Goal: Obtain resource: Download file/media

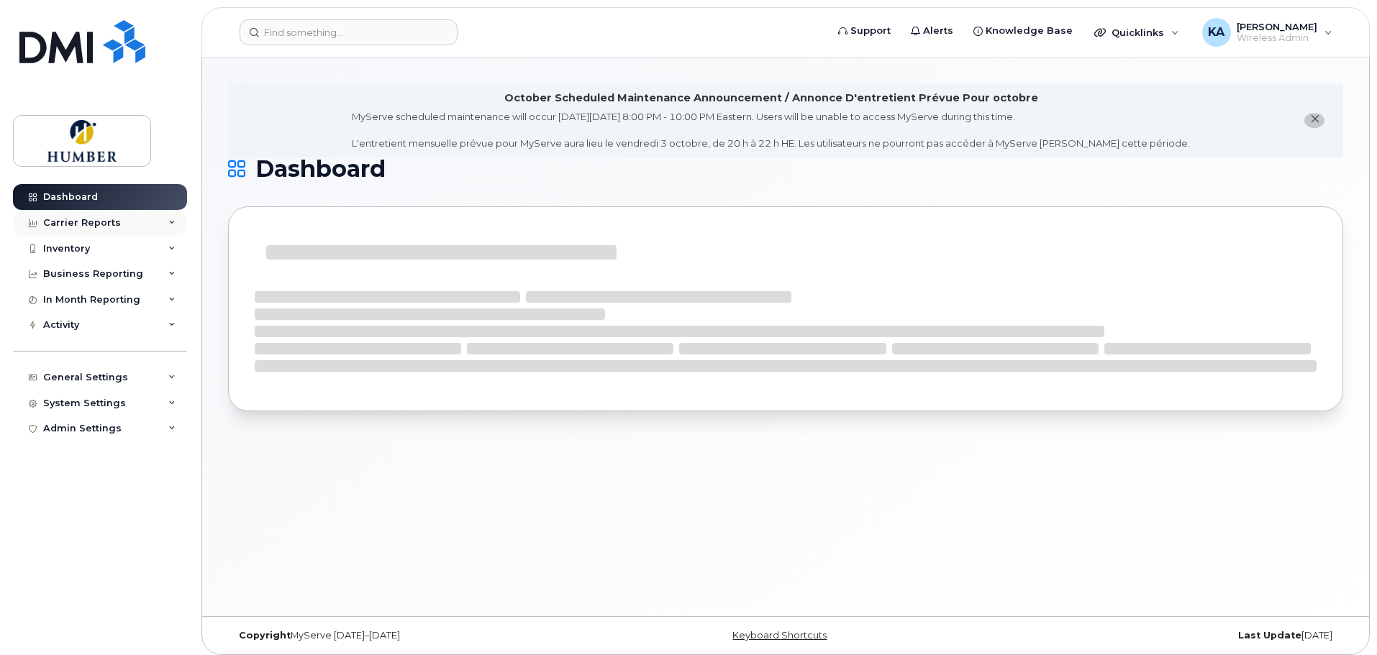
click at [120, 219] on div "Carrier Reports" at bounding box center [100, 223] width 174 height 26
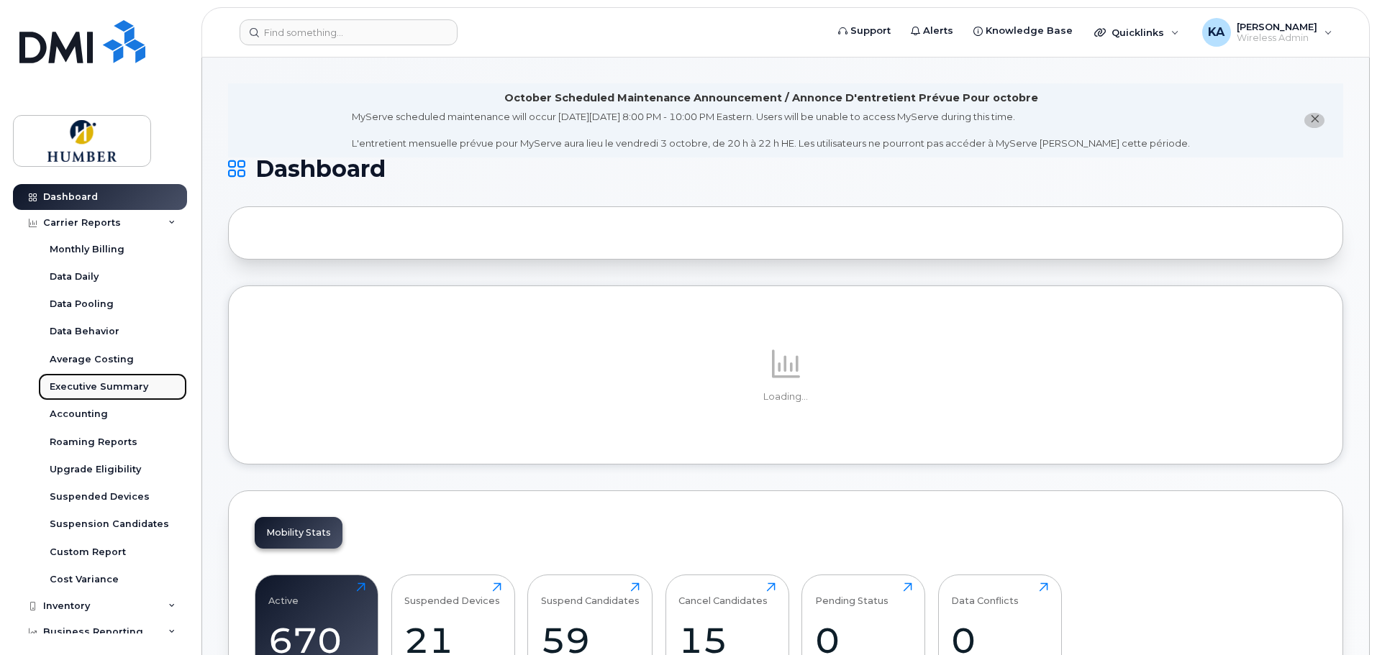
click at [122, 375] on link "Executive Summary" at bounding box center [112, 386] width 149 height 27
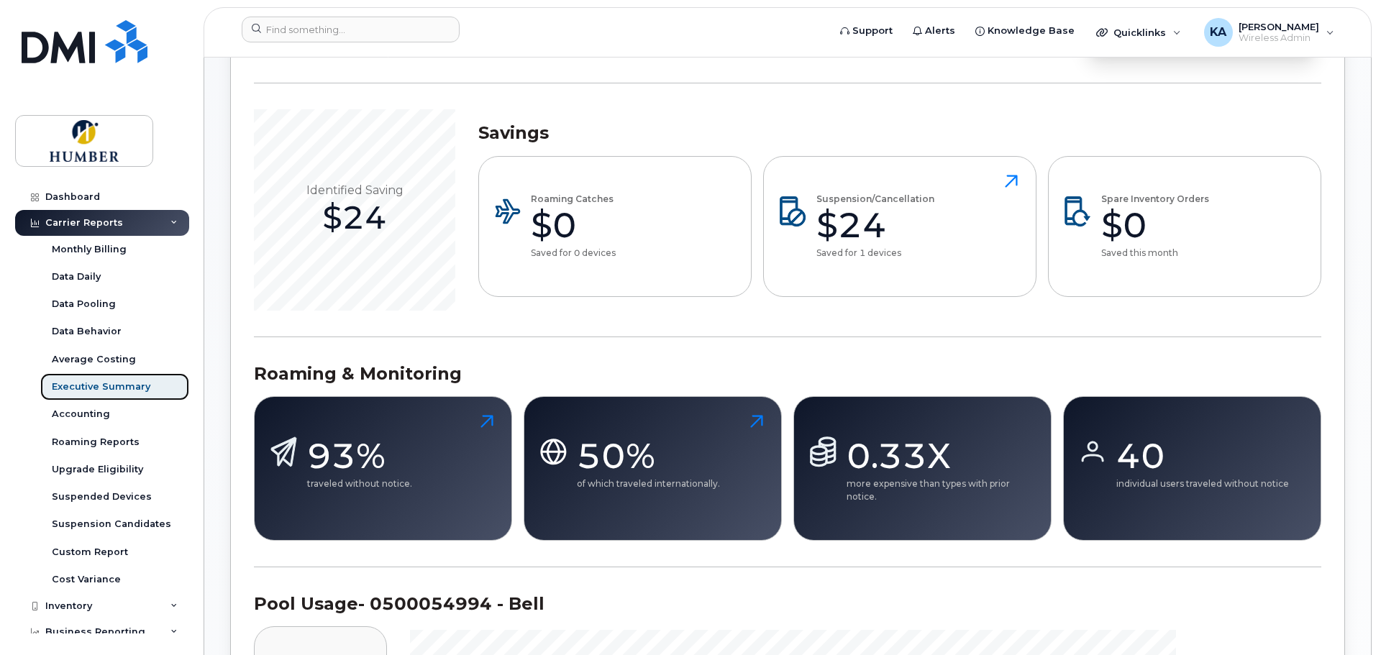
scroll to position [671, 0]
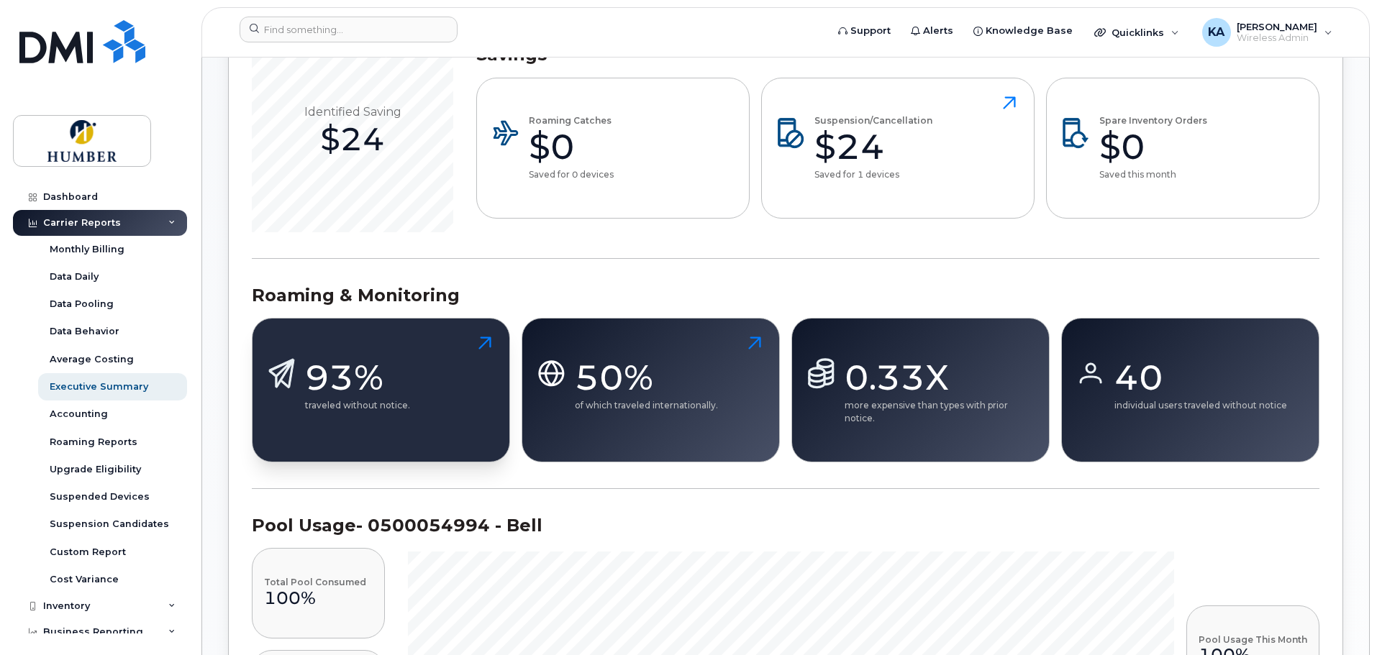
click at [365, 378] on div "93%" at bounding box center [357, 377] width 105 height 43
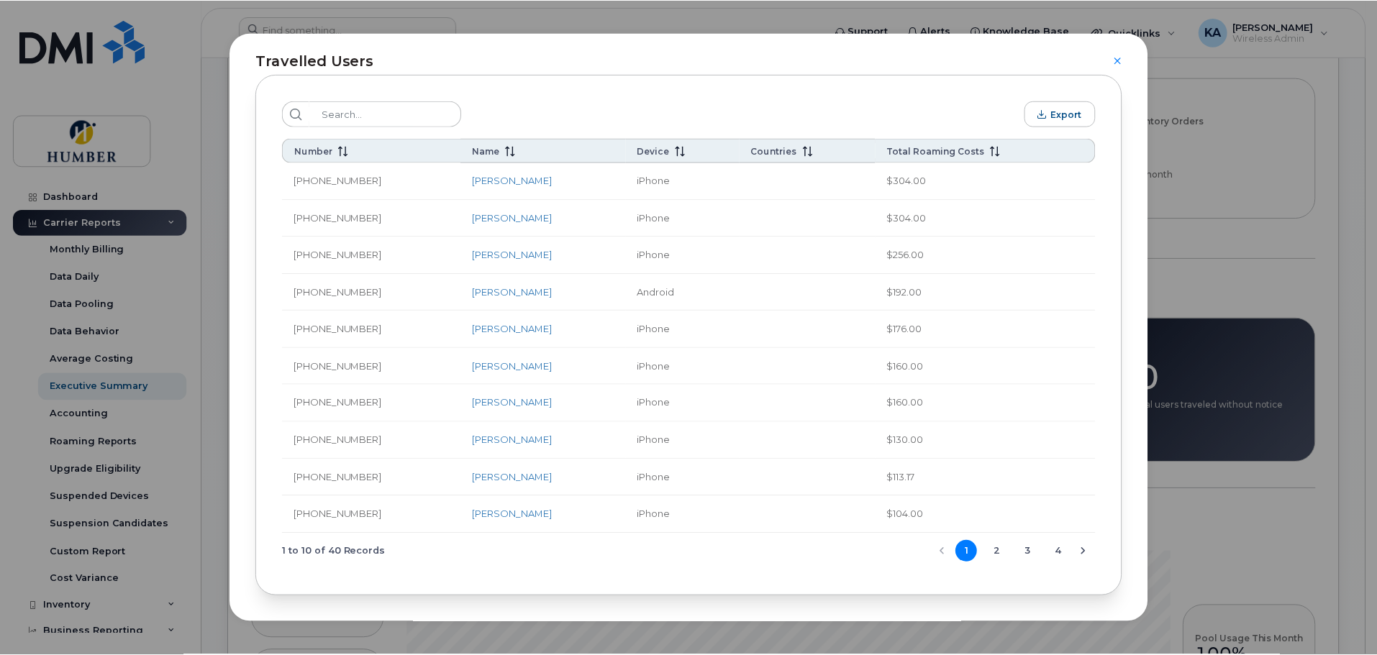
scroll to position [0, 0]
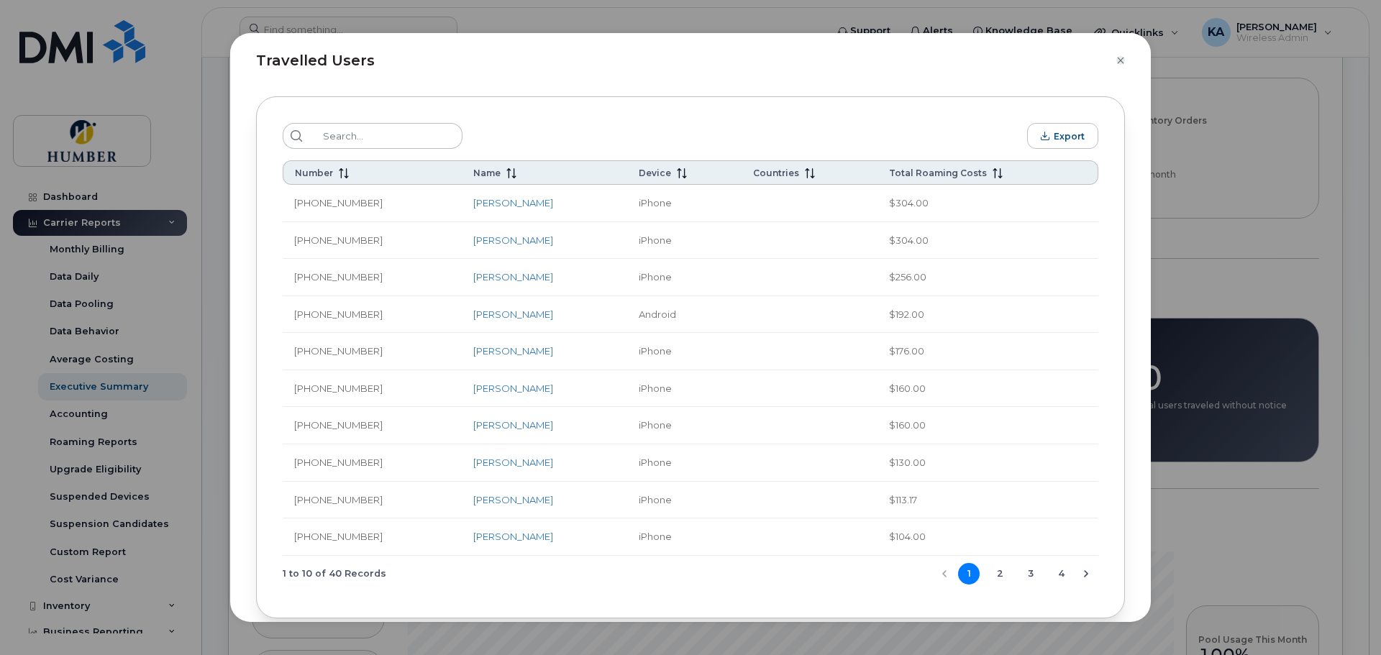
click at [1121, 56] on icon "Close" at bounding box center [1120, 61] width 9 height 12
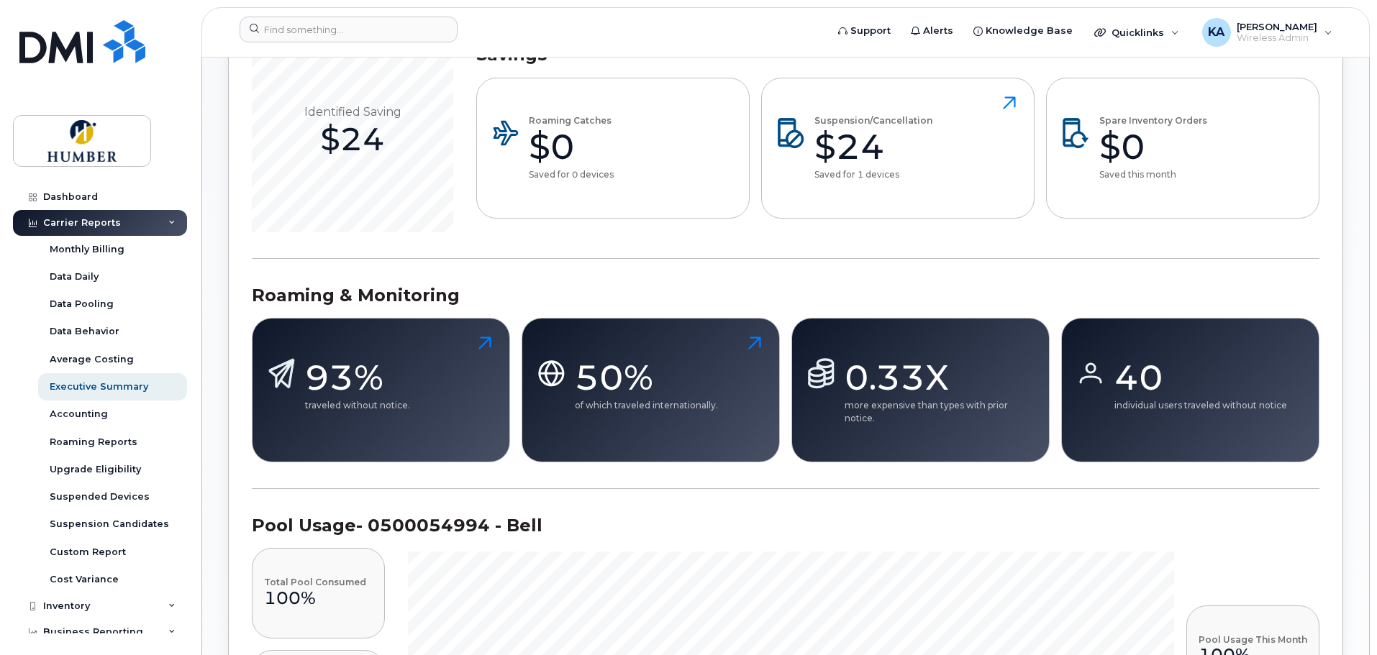
click at [949, 395] on div "0.33X" at bounding box center [940, 377] width 193 height 43
click at [887, 391] on div "0.33X" at bounding box center [940, 377] width 193 height 43
click at [1161, 383] on div "40" at bounding box center [1200, 377] width 173 height 43
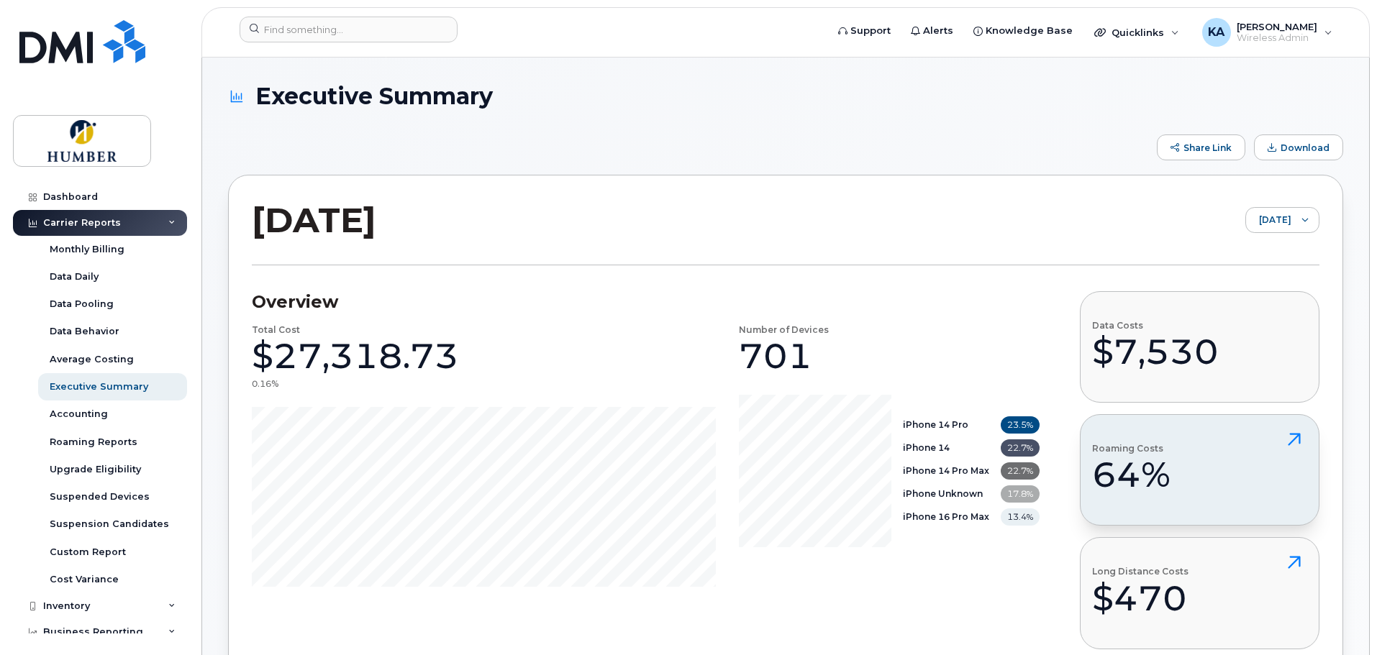
click at [1292, 439] on icon at bounding box center [1294, 439] width 26 height 26
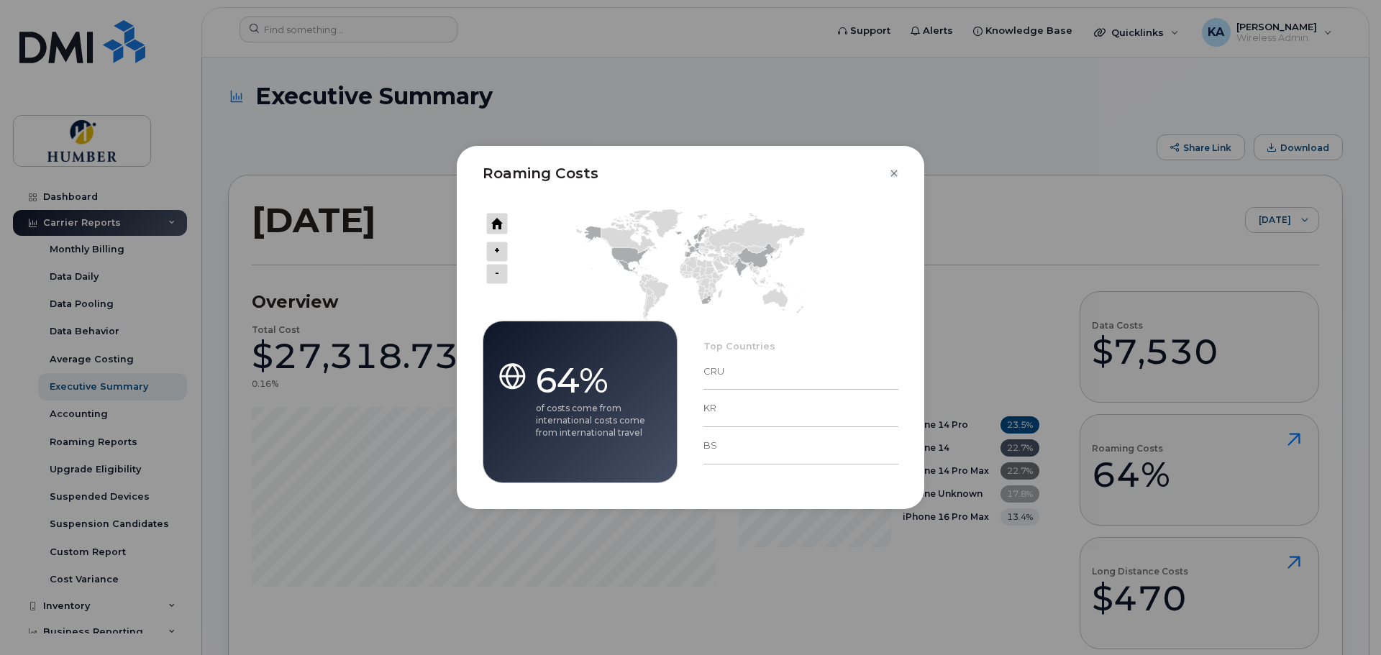
click at [895, 173] on icon "Close" at bounding box center [894, 174] width 9 height 12
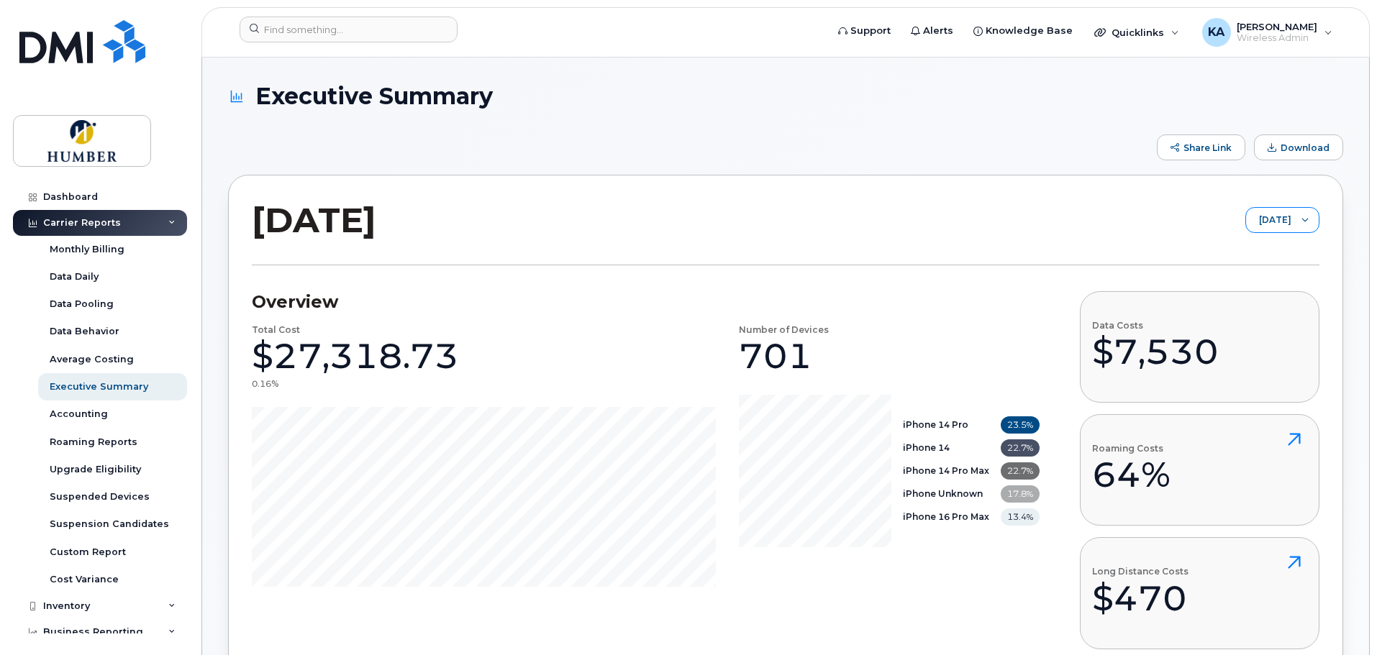
click at [1246, 216] on span "[DATE]" at bounding box center [1268, 221] width 45 height 26
click at [1237, 272] on span "[DATE]" at bounding box center [1231, 277] width 31 height 14
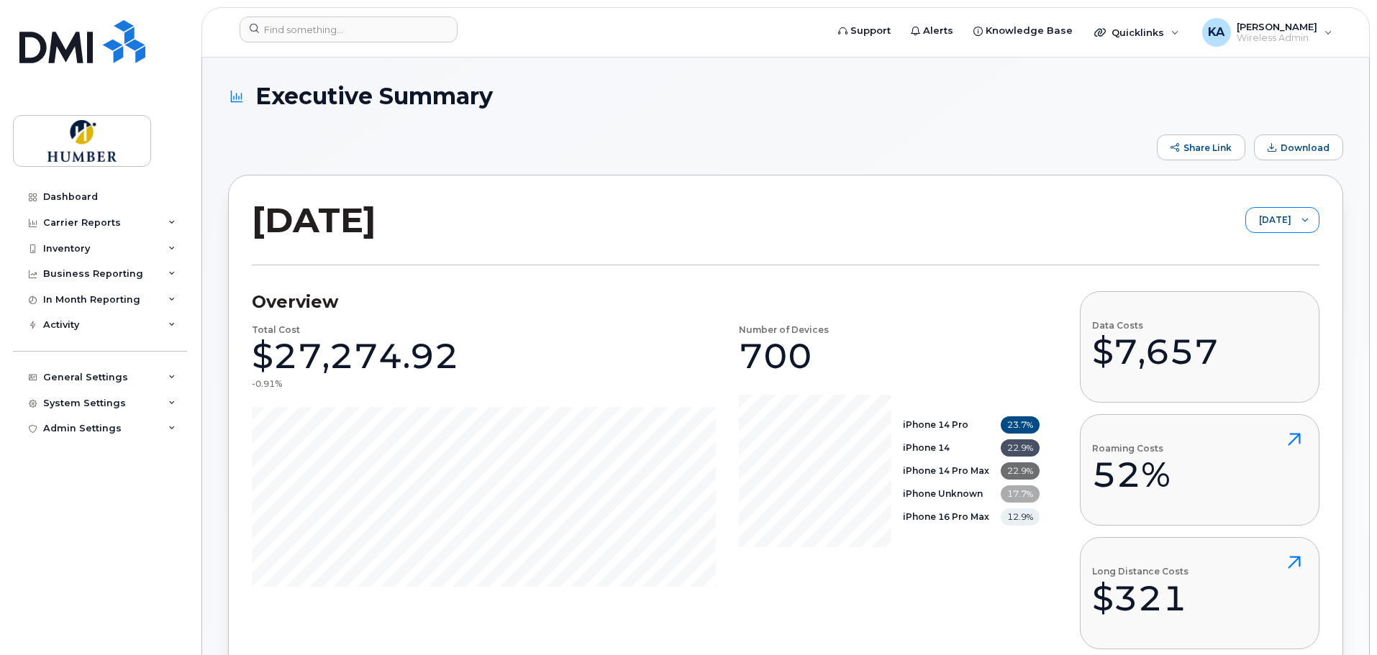
click at [1268, 216] on span "[DATE]" at bounding box center [1268, 221] width 45 height 26
click at [1263, 296] on span "[DATE]" at bounding box center [1248, 301] width 31 height 14
click at [1271, 223] on span "[DATE]" at bounding box center [1268, 221] width 45 height 26
click at [1276, 318] on li "[DATE]" at bounding box center [1277, 326] width 83 height 25
click at [1262, 214] on span "[DATE]" at bounding box center [1268, 221] width 45 height 26
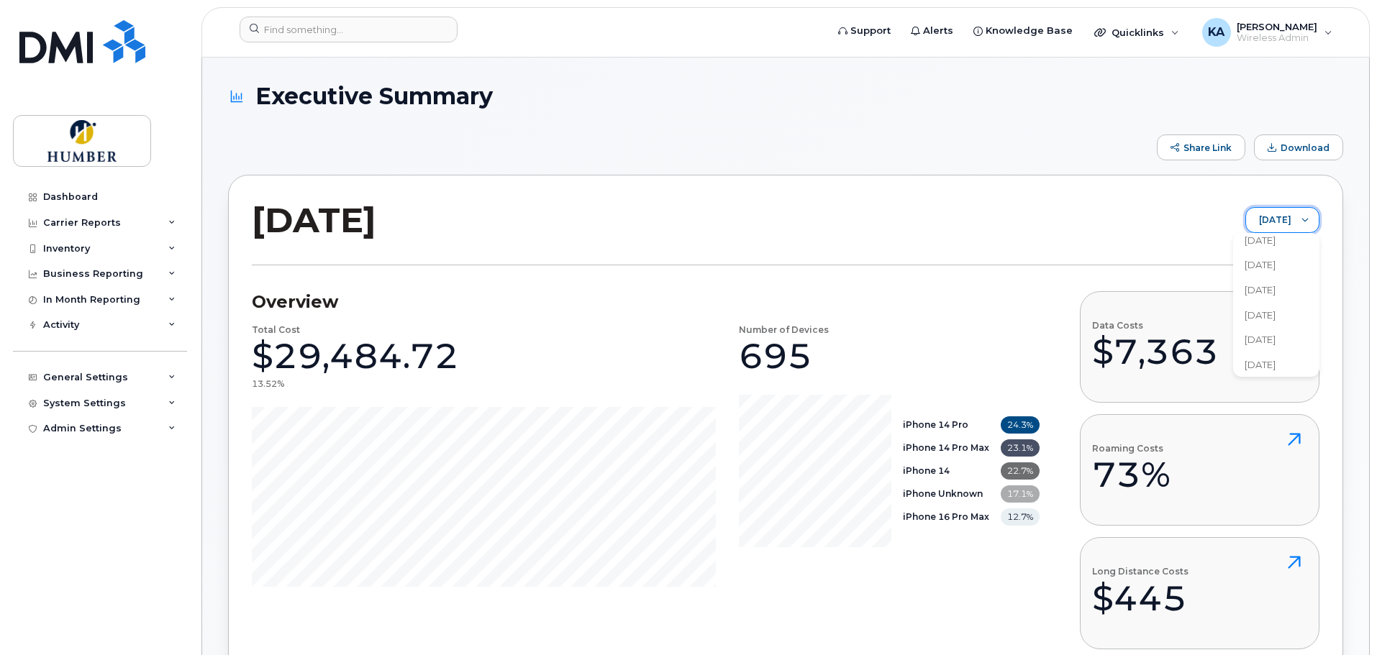
scroll to position [767, 0]
click at [1275, 326] on span "[DATE]" at bounding box center [1259, 329] width 31 height 14
click at [1257, 224] on span "[DATE]" at bounding box center [1268, 221] width 45 height 26
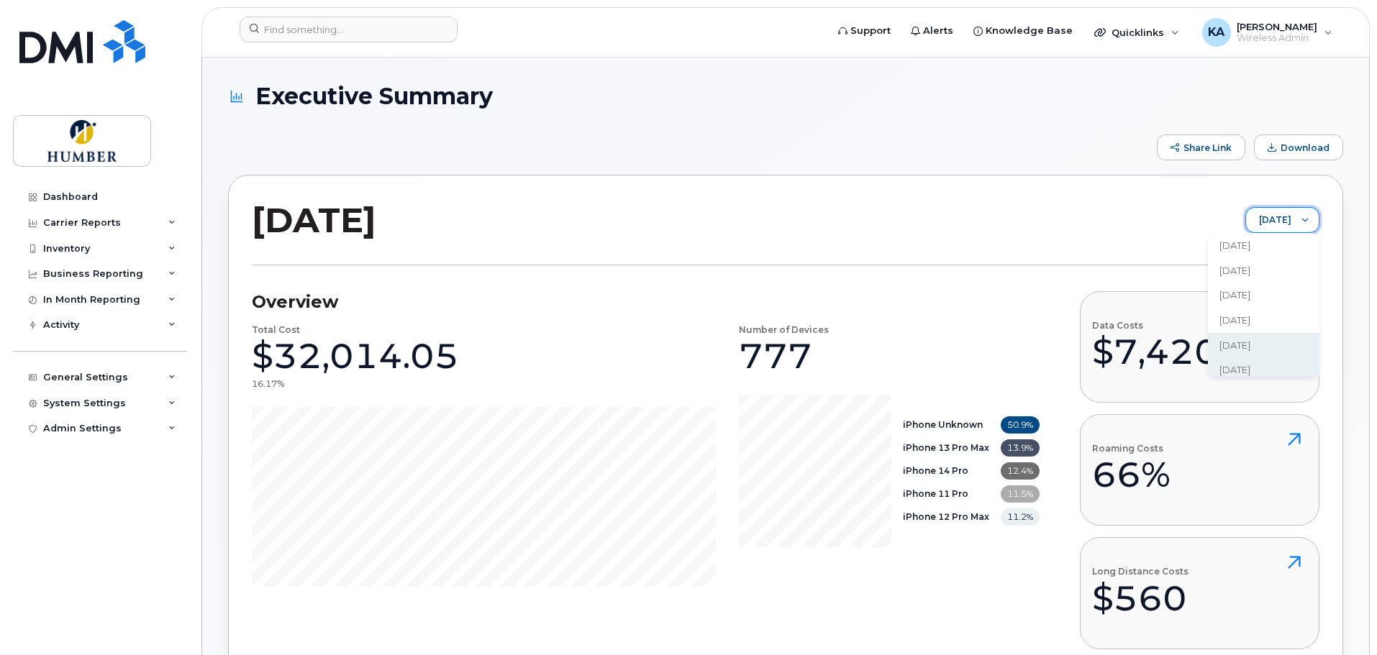
click at [1250, 339] on span "[DATE]" at bounding box center [1234, 346] width 31 height 14
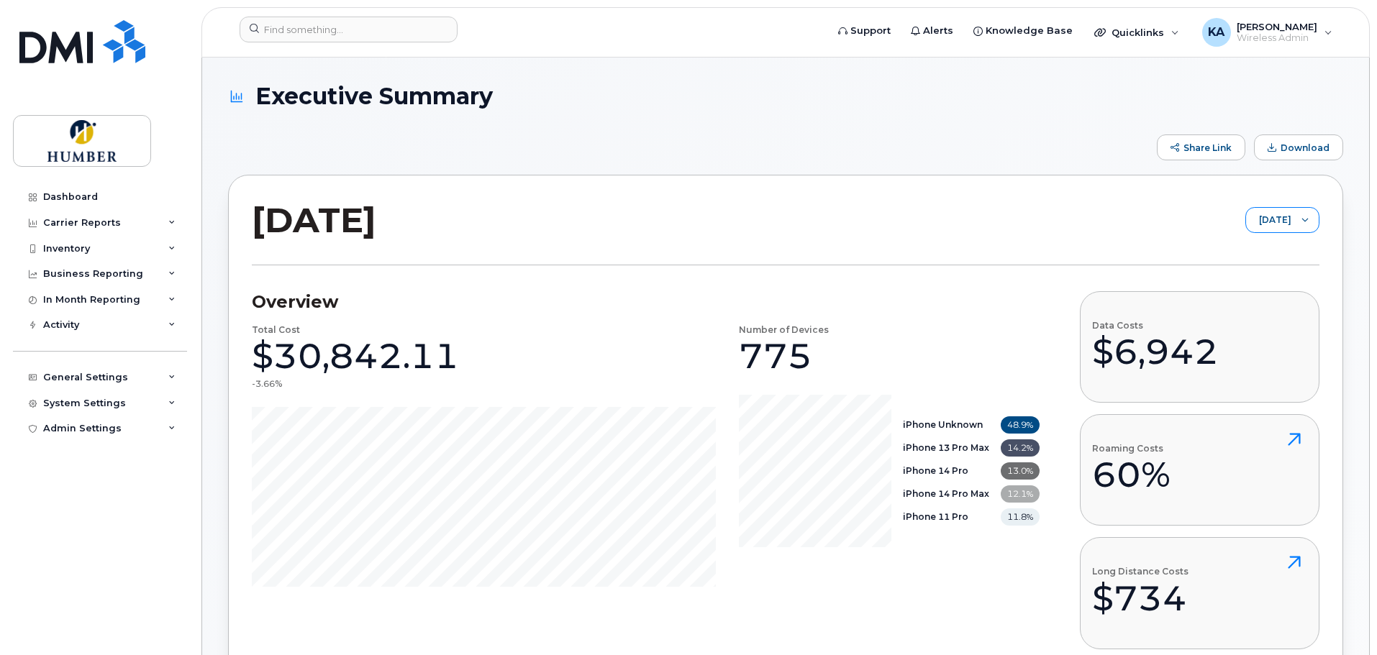
click at [1285, 222] on span "[DATE]" at bounding box center [1268, 221] width 45 height 26
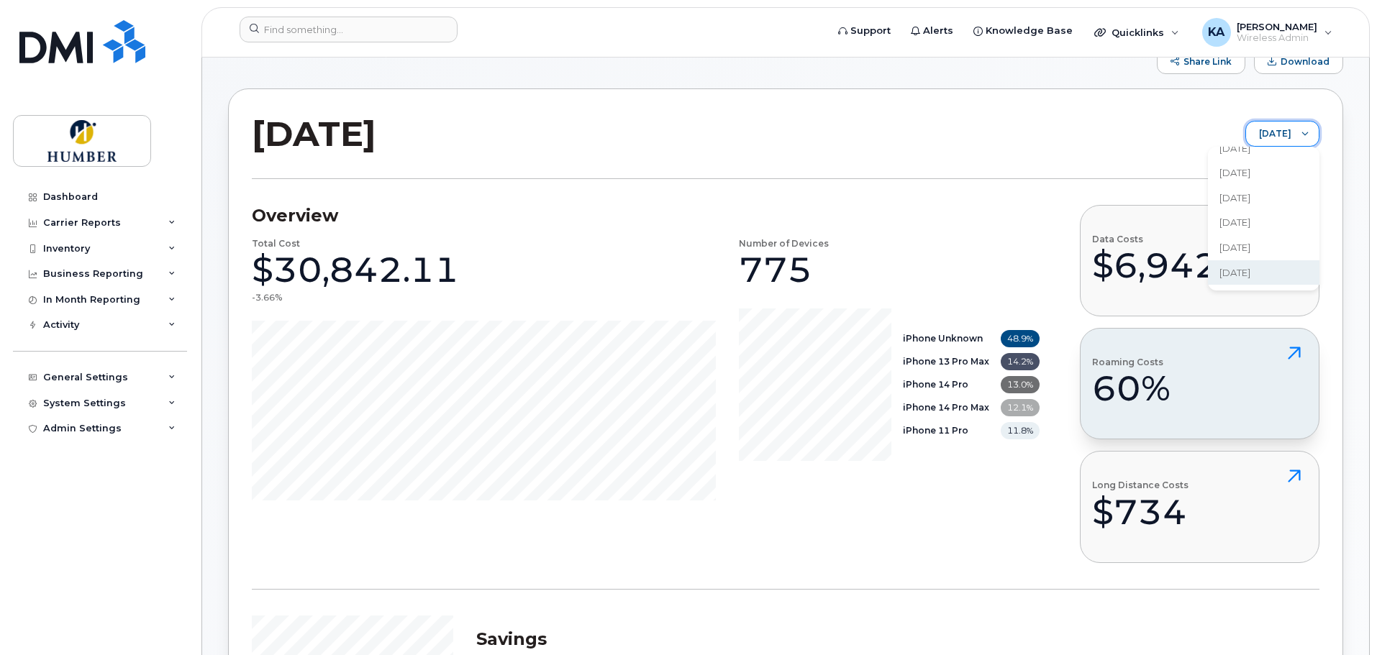
scroll to position [96, 0]
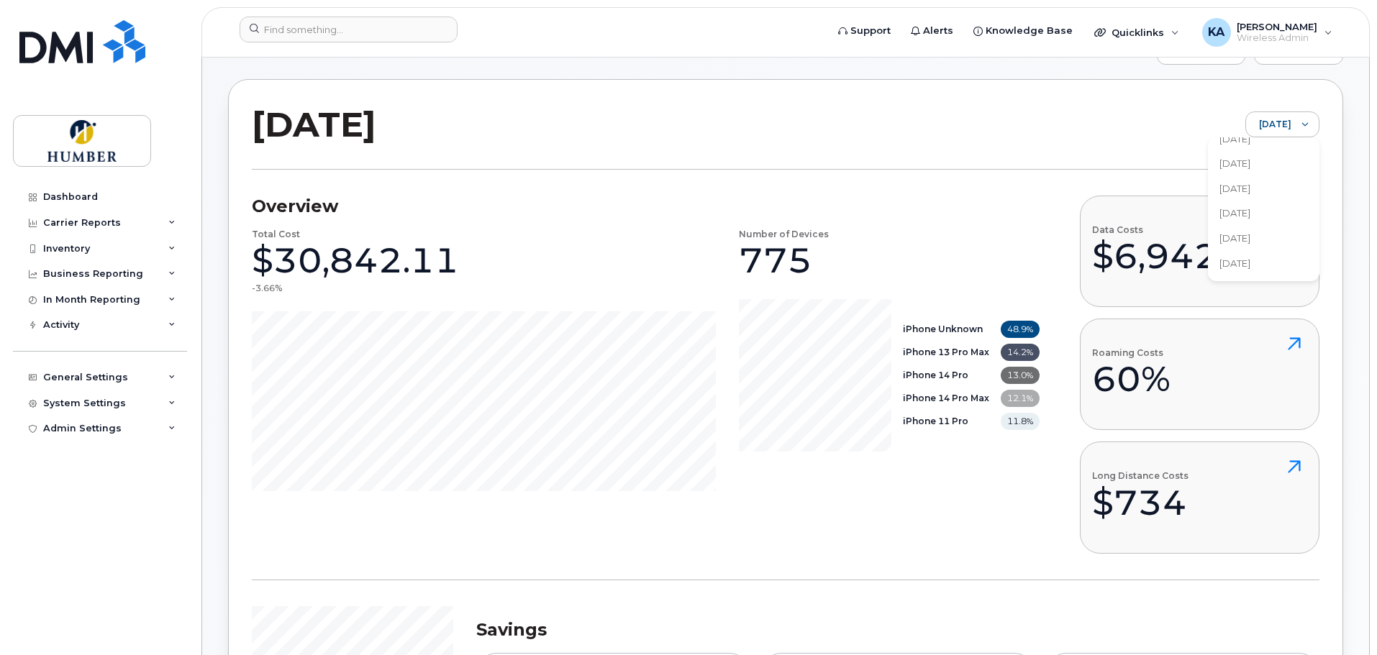
click at [1250, 263] on span "[DATE]" at bounding box center [1234, 264] width 31 height 14
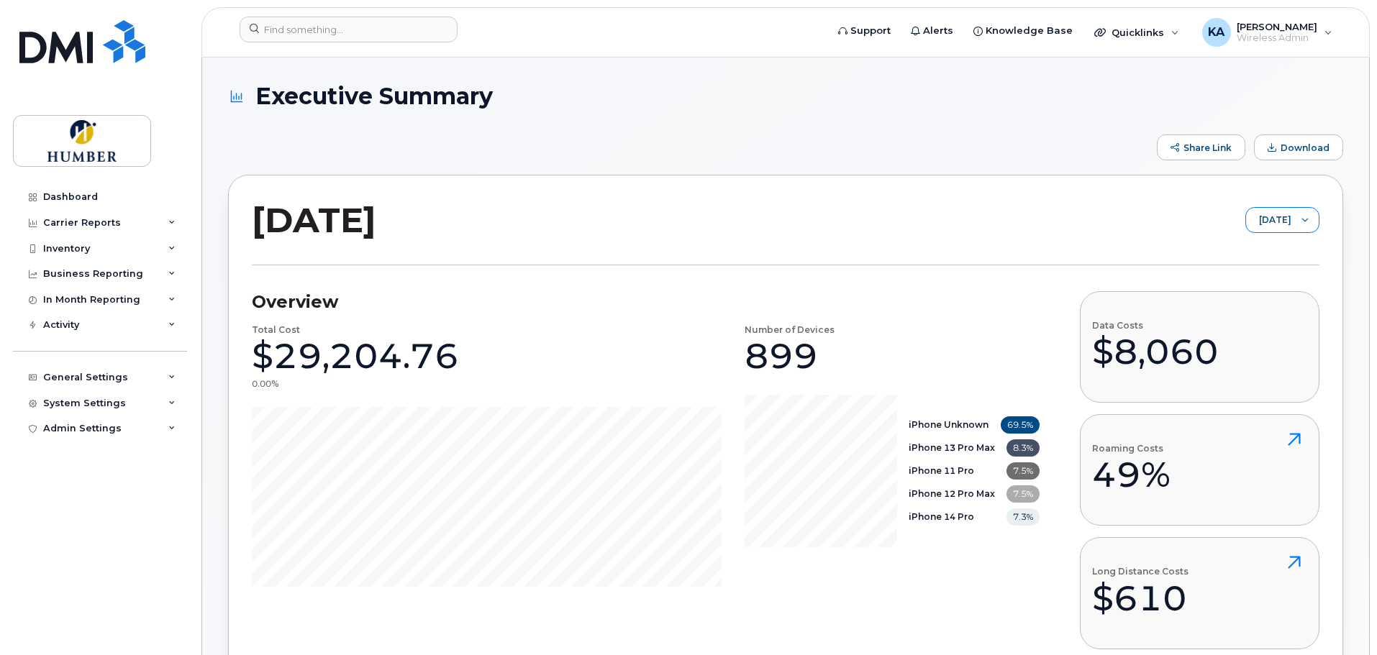
click at [1274, 225] on span "[DATE]" at bounding box center [1268, 221] width 45 height 26
click at [1278, 339] on span "[DATE]" at bounding box center [1262, 345] width 31 height 14
click at [1280, 224] on span "[DATE]" at bounding box center [1268, 221] width 45 height 26
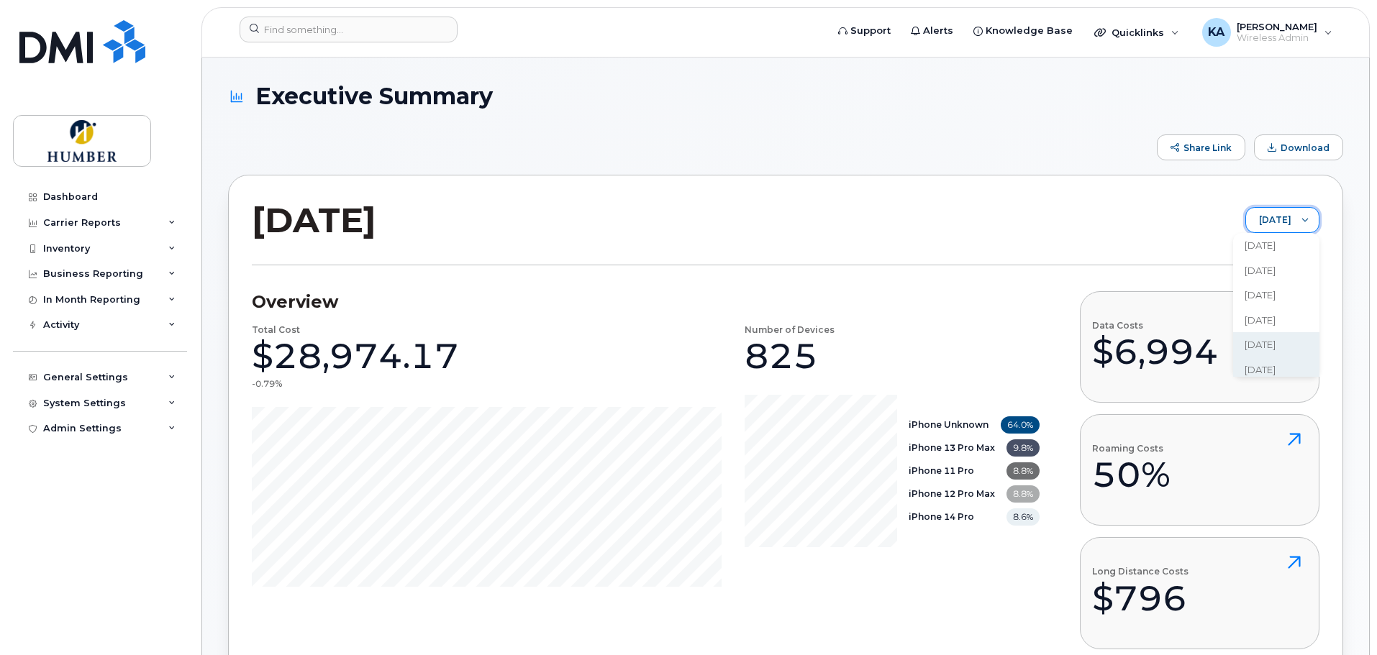
click at [1287, 339] on li "[DATE]" at bounding box center [1276, 344] width 86 height 25
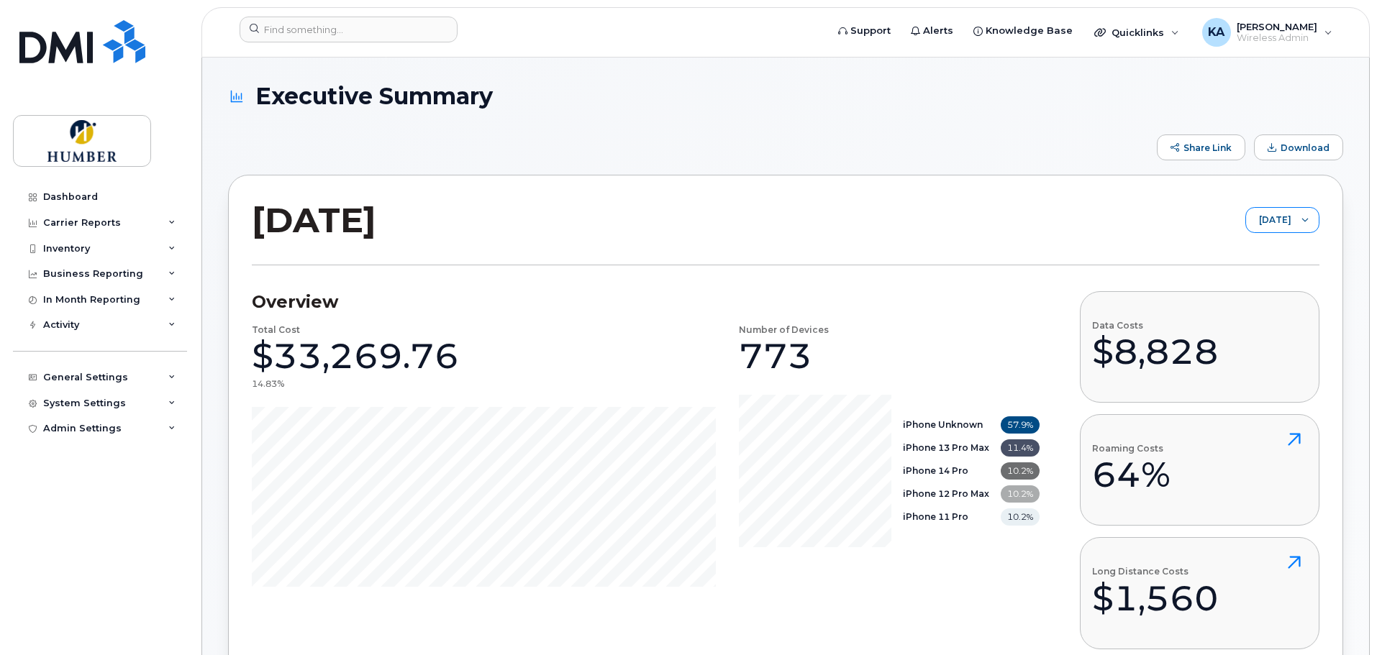
click at [1288, 221] on span "[DATE]" at bounding box center [1268, 221] width 45 height 26
click at [1274, 255] on span "[DATE]" at bounding box center [1263, 252] width 31 height 14
click at [1280, 151] on button "Download" at bounding box center [1298, 147] width 89 height 26
click at [76, 244] on div "Inventory" at bounding box center [66, 249] width 47 height 12
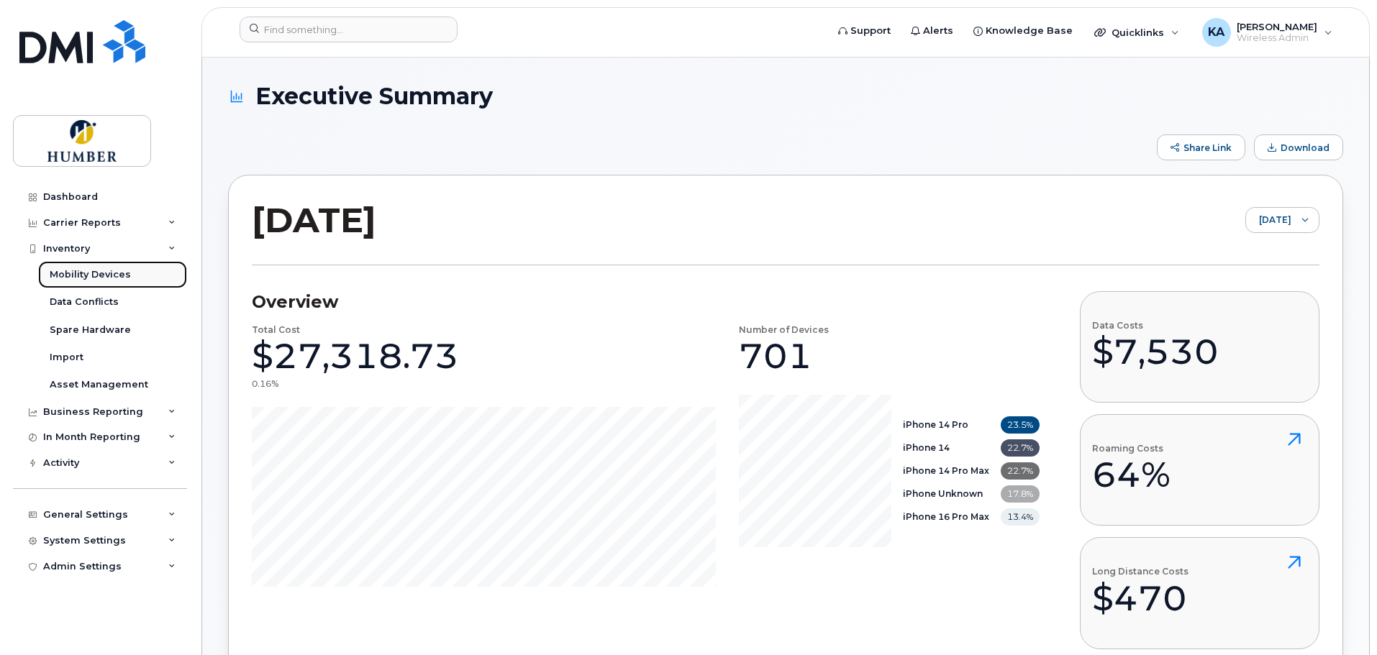
click at [85, 269] on div "Mobility Devices" at bounding box center [90, 274] width 81 height 13
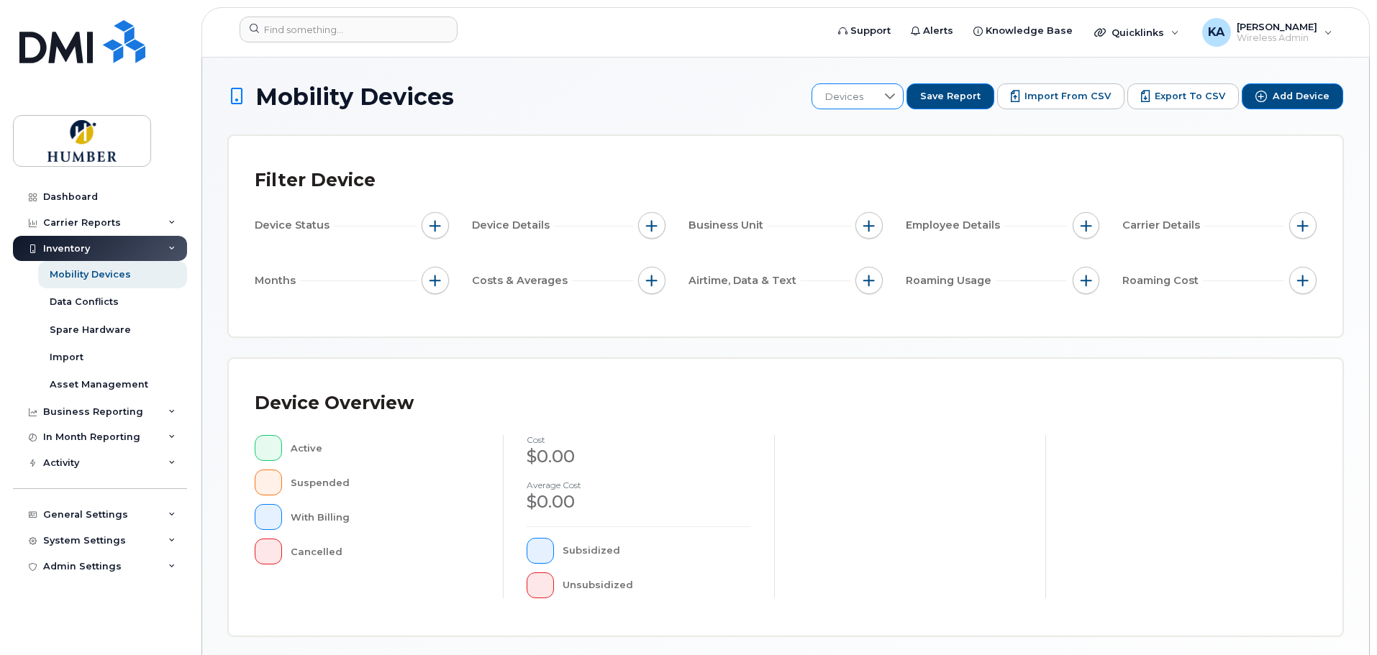
click at [893, 92] on div at bounding box center [889, 96] width 27 height 24
click at [885, 168] on span "Monthly Report All" at bounding box center [880, 172] width 86 height 14
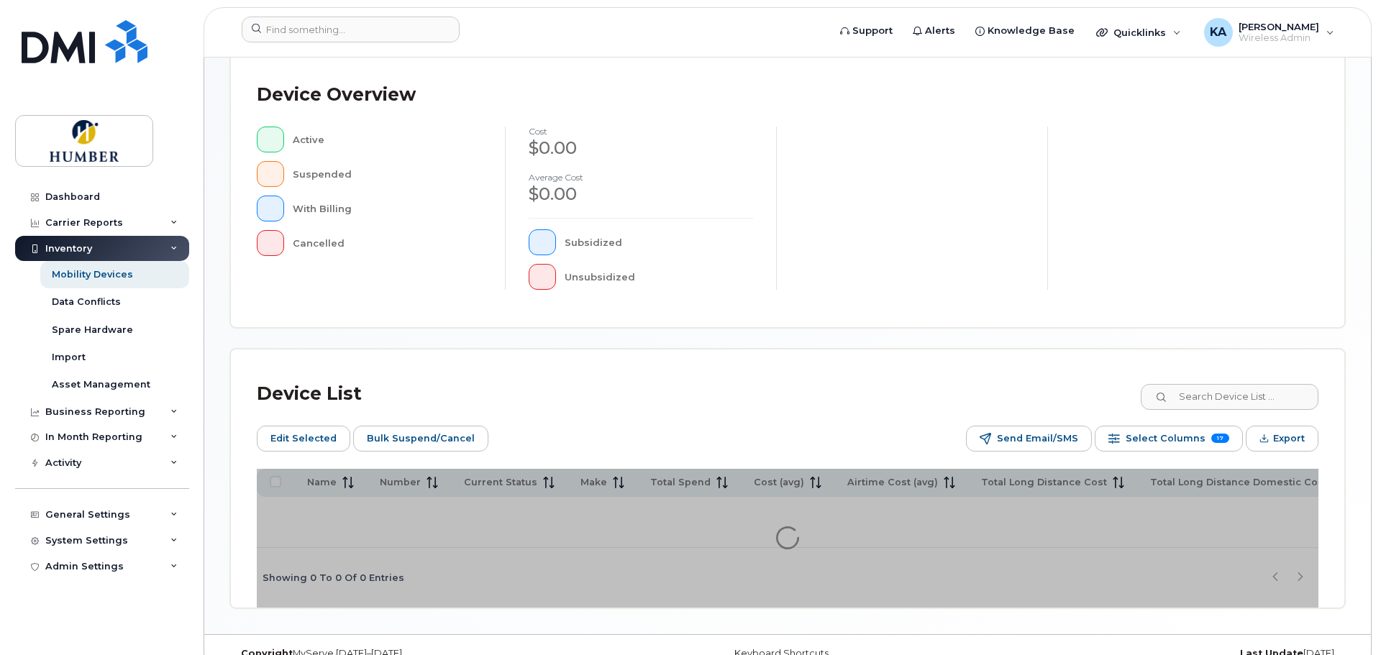
scroll to position [363, 0]
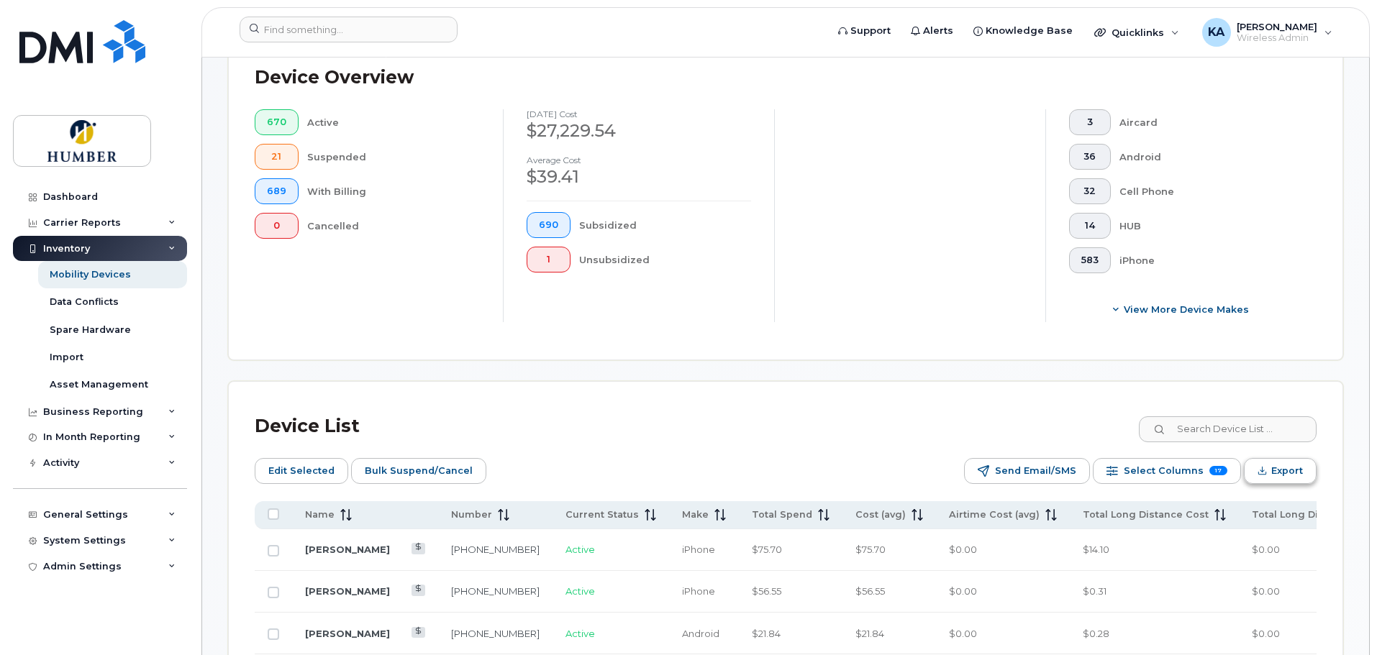
click at [1270, 460] on button "Export" at bounding box center [1279, 471] width 73 height 26
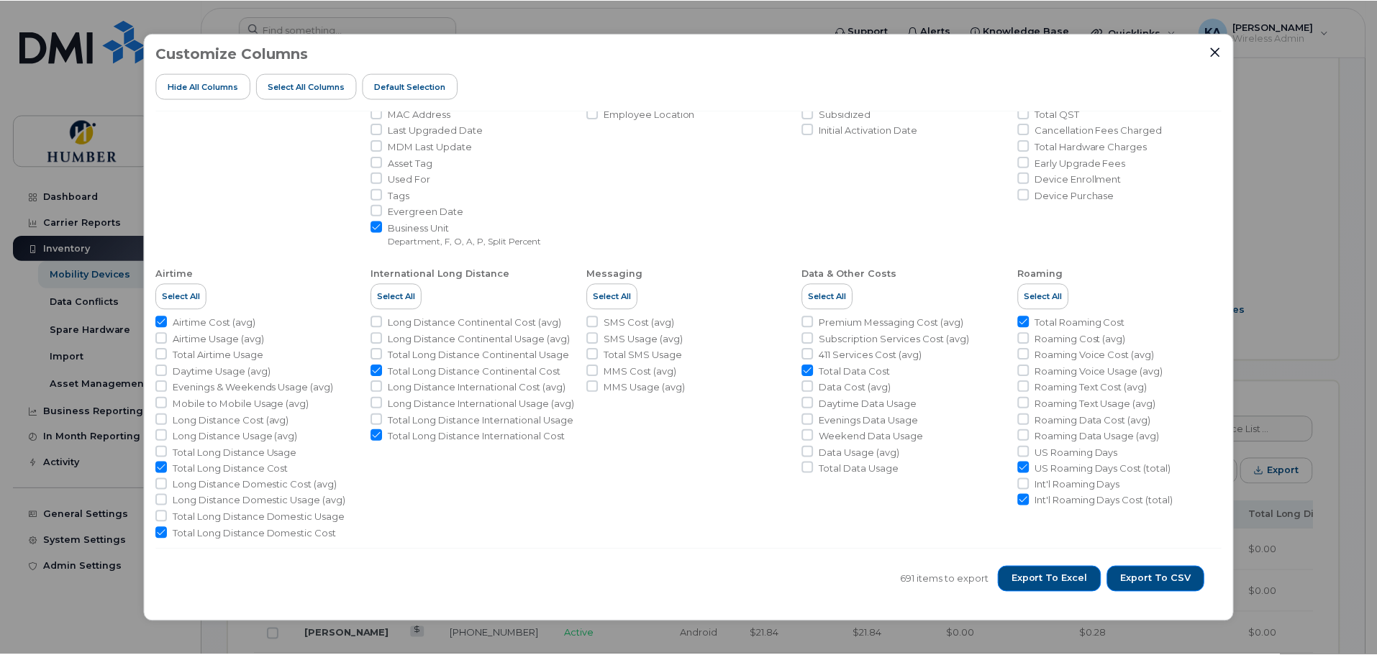
scroll to position [219, 0]
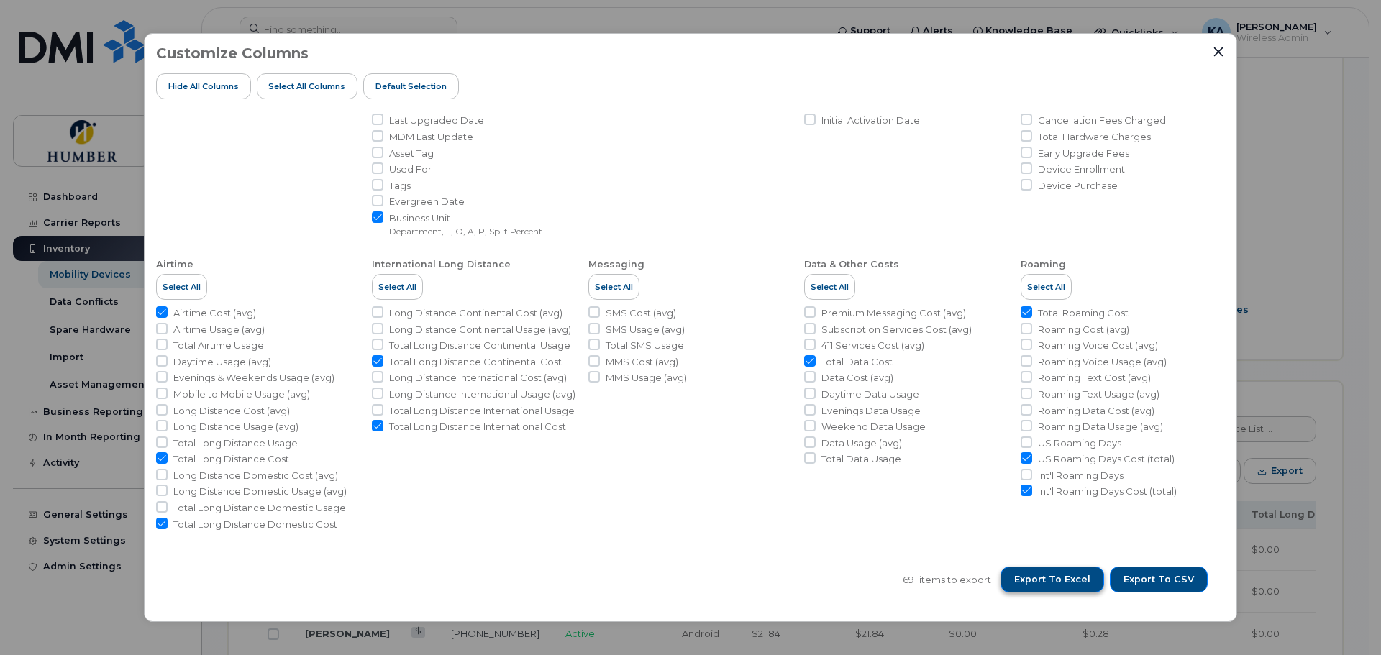
click at [1058, 575] on span "Export to Excel" at bounding box center [1052, 579] width 76 height 13
click at [1223, 53] on icon "Close" at bounding box center [1219, 52] width 12 height 12
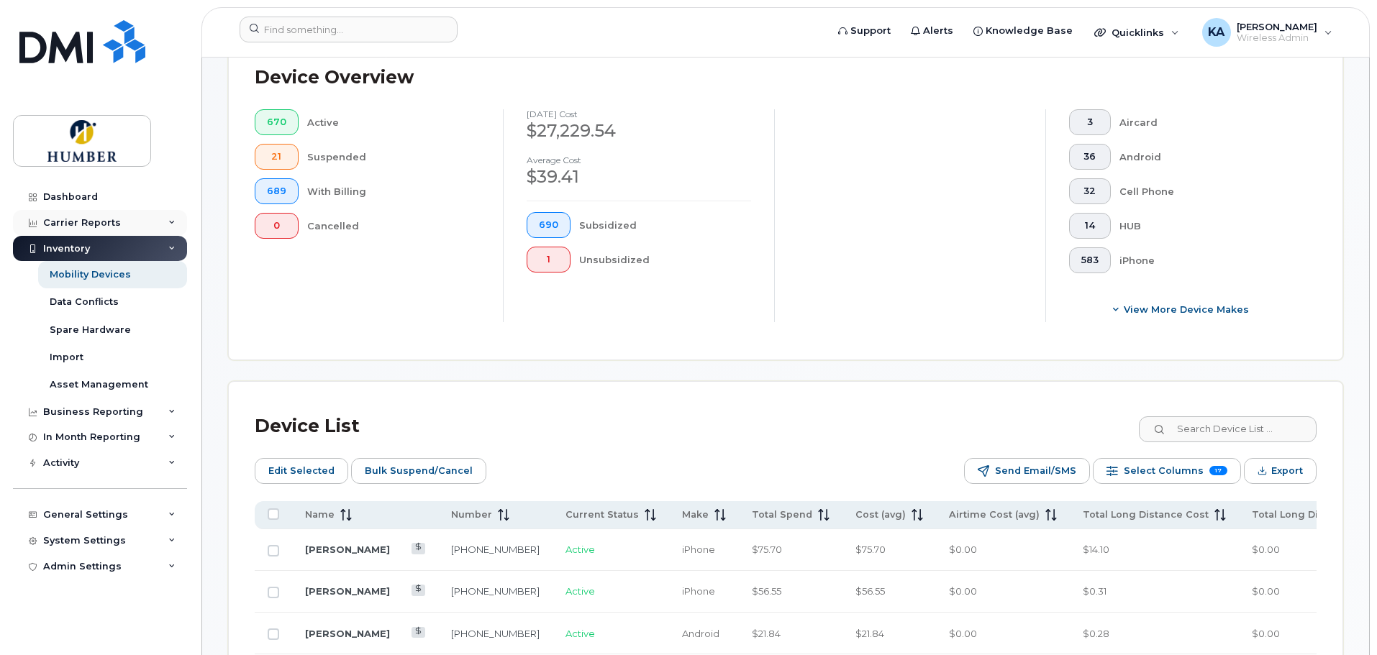
click at [164, 224] on div "Carrier Reports" at bounding box center [100, 223] width 174 height 26
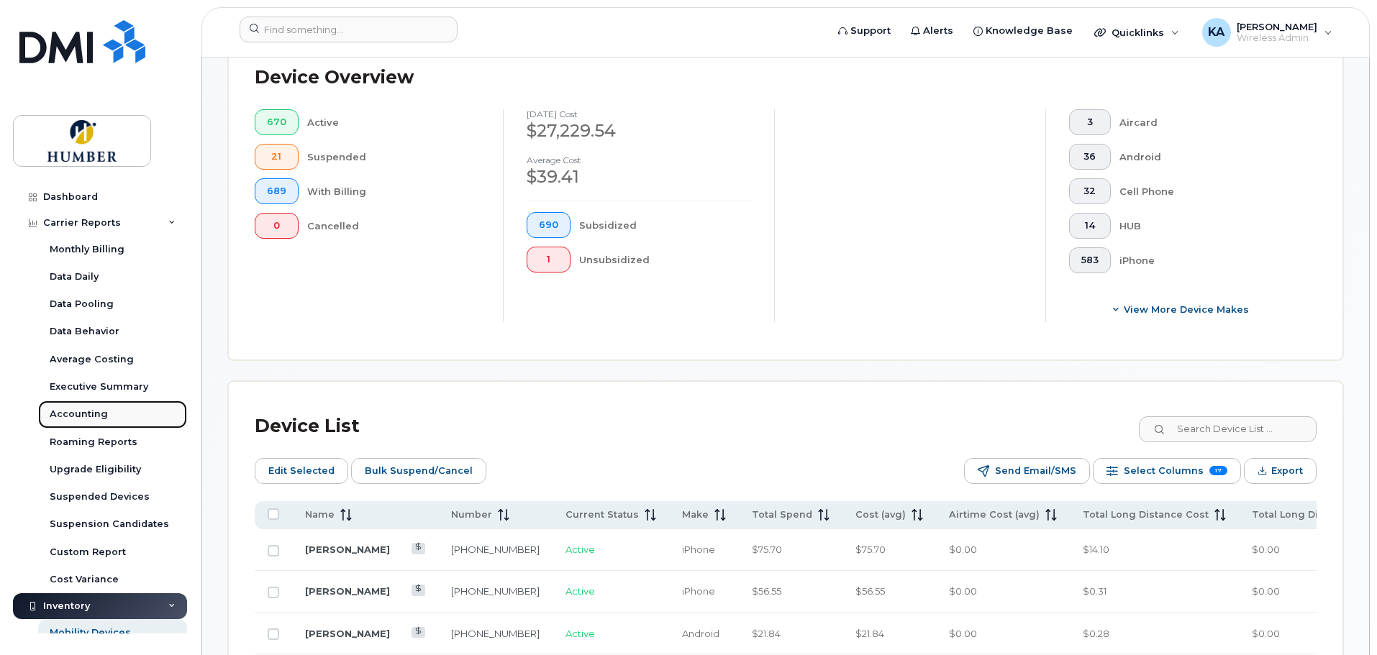
click at [85, 414] on div "Accounting" at bounding box center [79, 414] width 58 height 13
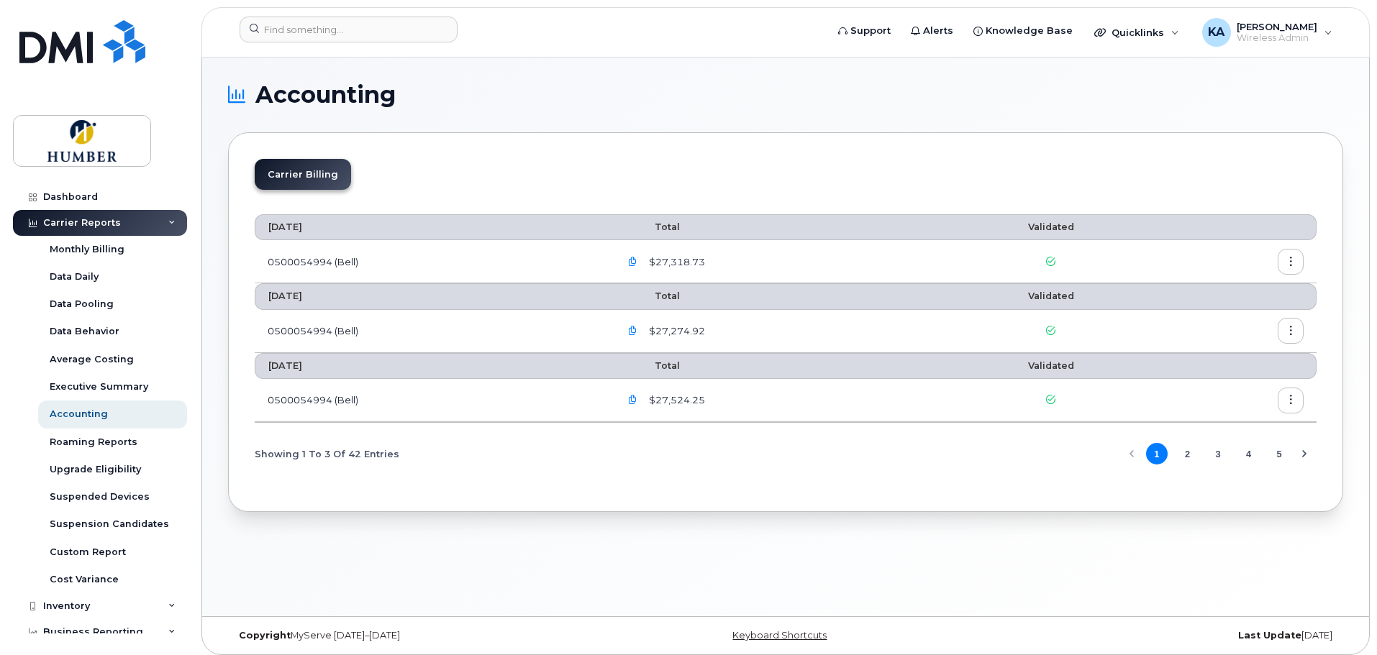
click at [1293, 263] on icon "button" at bounding box center [1290, 261] width 9 height 9
click at [1244, 319] on span "Download" at bounding box center [1225, 320] width 56 height 13
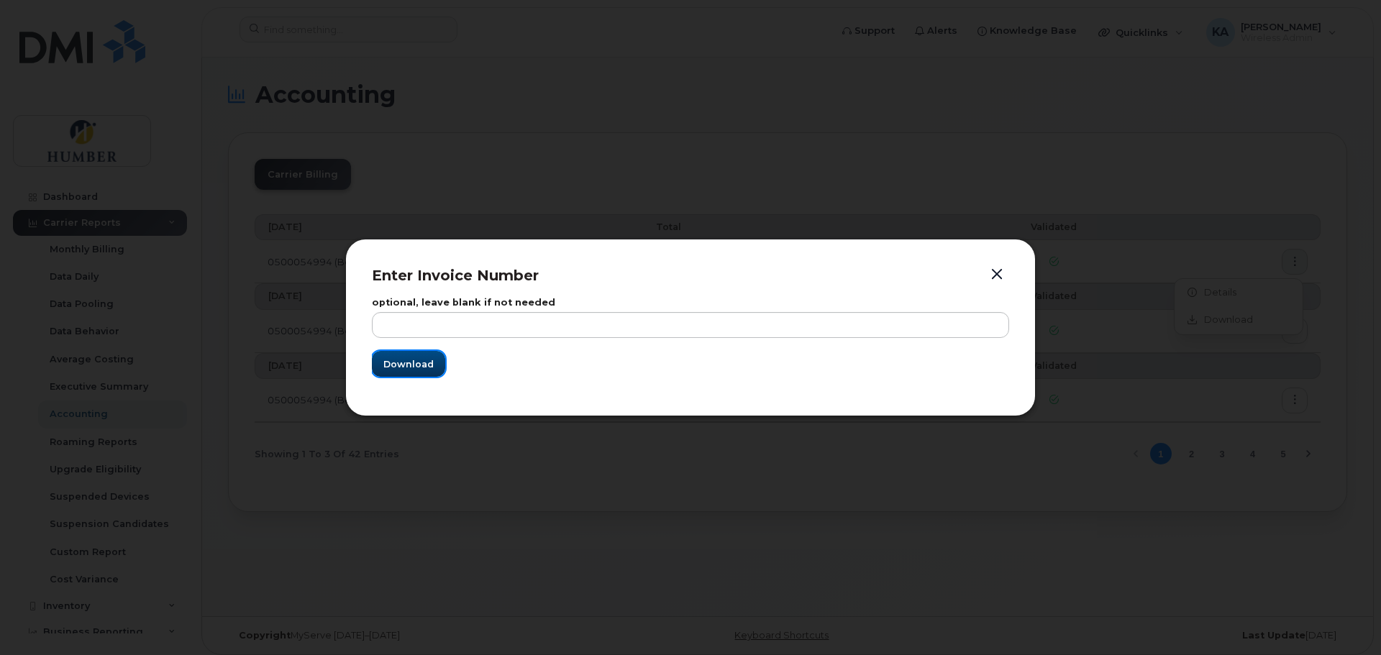
click at [396, 360] on span "Download" at bounding box center [408, 364] width 50 height 14
